Goal: Task Accomplishment & Management: Manage account settings

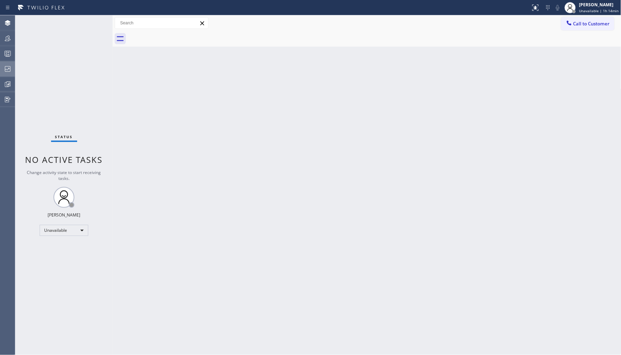
click at [5, 64] on div at bounding box center [7, 69] width 15 height 14
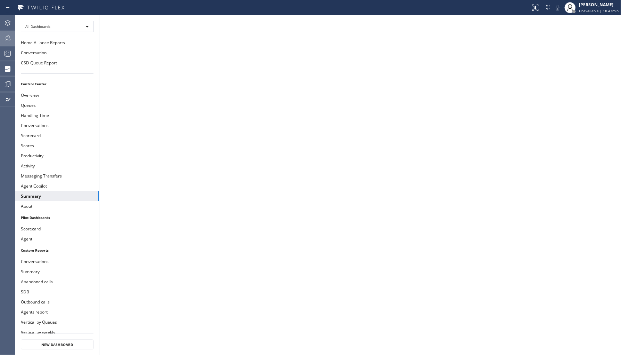
click at [10, 37] on icon at bounding box center [7, 38] width 8 height 8
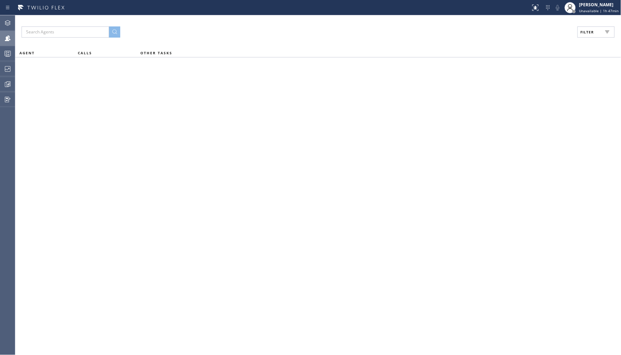
click at [587, 30] on span "Filter" at bounding box center [588, 32] width 14 height 5
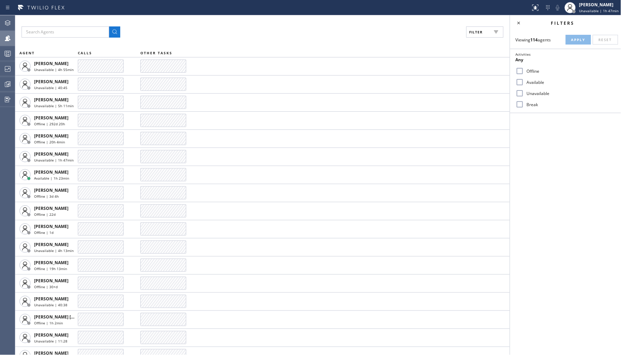
click at [537, 92] on label "Unavailable" at bounding box center [569, 93] width 91 height 6
click at [524, 92] on input "Unavailable" at bounding box center [520, 93] width 8 height 8
checkbox input "true"
click at [569, 42] on button "Apply" at bounding box center [578, 40] width 25 height 10
click at [7, 63] on div at bounding box center [7, 69] width 15 height 14
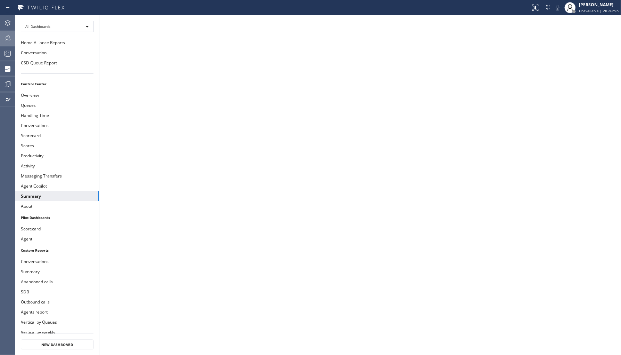
click at [5, 34] on icon at bounding box center [7, 38] width 8 height 8
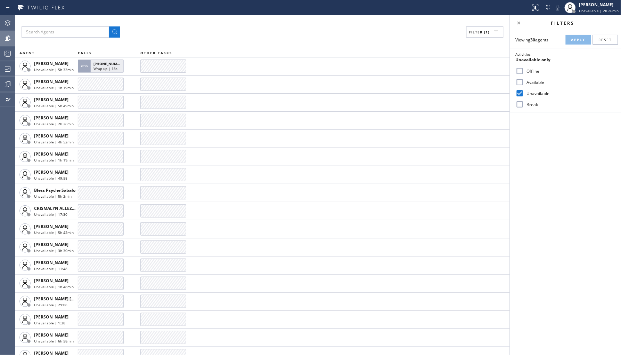
click at [526, 102] on label "Break" at bounding box center [569, 105] width 91 height 6
click at [524, 102] on input "Break" at bounding box center [520, 104] width 8 height 8
checkbox input "true"
click at [534, 91] on label "Unavailable" at bounding box center [569, 93] width 91 height 6
click at [524, 91] on input "Unavailable" at bounding box center [520, 93] width 8 height 8
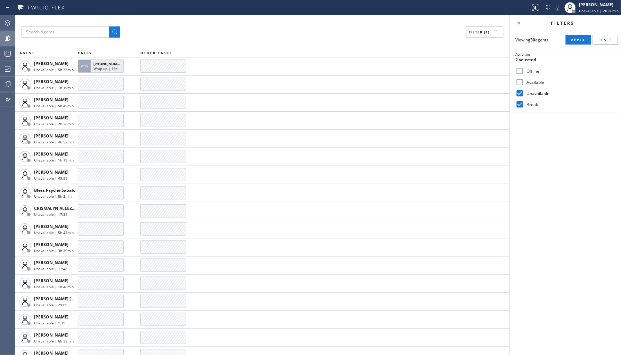
checkbox input "false"
click at [576, 37] on span "Apply" at bounding box center [579, 39] width 14 height 5
